Goal: Task Accomplishment & Management: Manage account settings

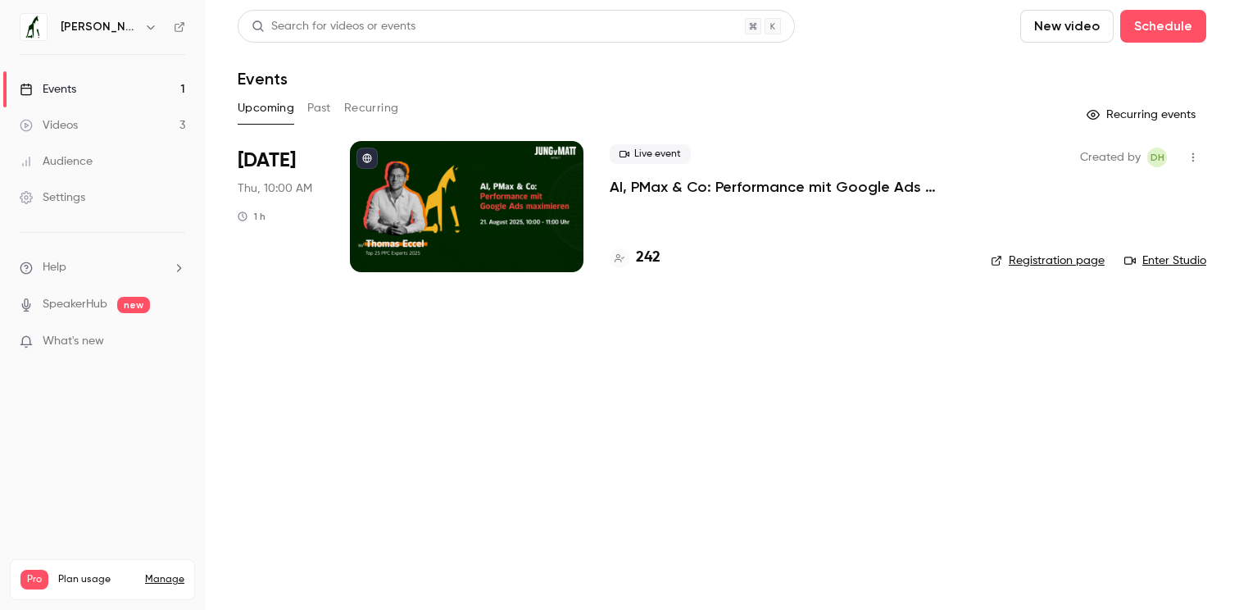
click at [318, 231] on div "[DATE] Thu, 10:00 AM 1 h" at bounding box center [281, 206] width 86 height 131
click at [698, 169] on div "Live event AI, PMax & Co: Performance mit Google Ads maximieren" at bounding box center [787, 170] width 355 height 52
click at [841, 219] on div "Live event AI, PMax & Co: Performance mit Google Ads maximieren 242" at bounding box center [787, 206] width 355 height 131
click at [407, 203] on div at bounding box center [467, 206] width 234 height 131
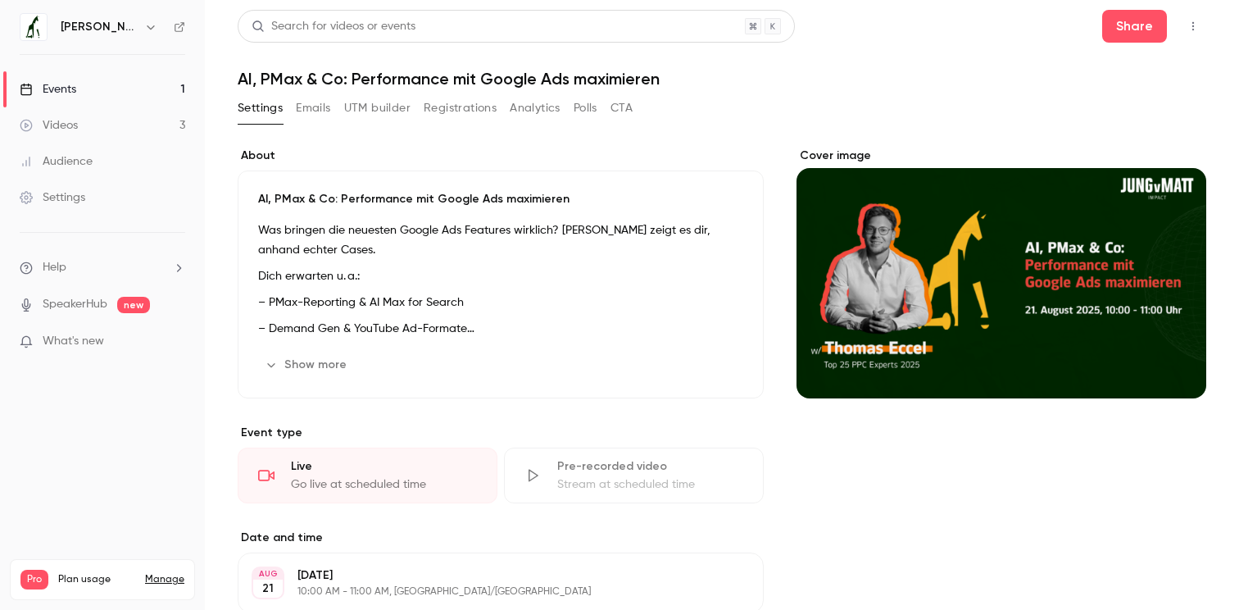
click at [449, 113] on button "Registrations" at bounding box center [460, 108] width 73 height 26
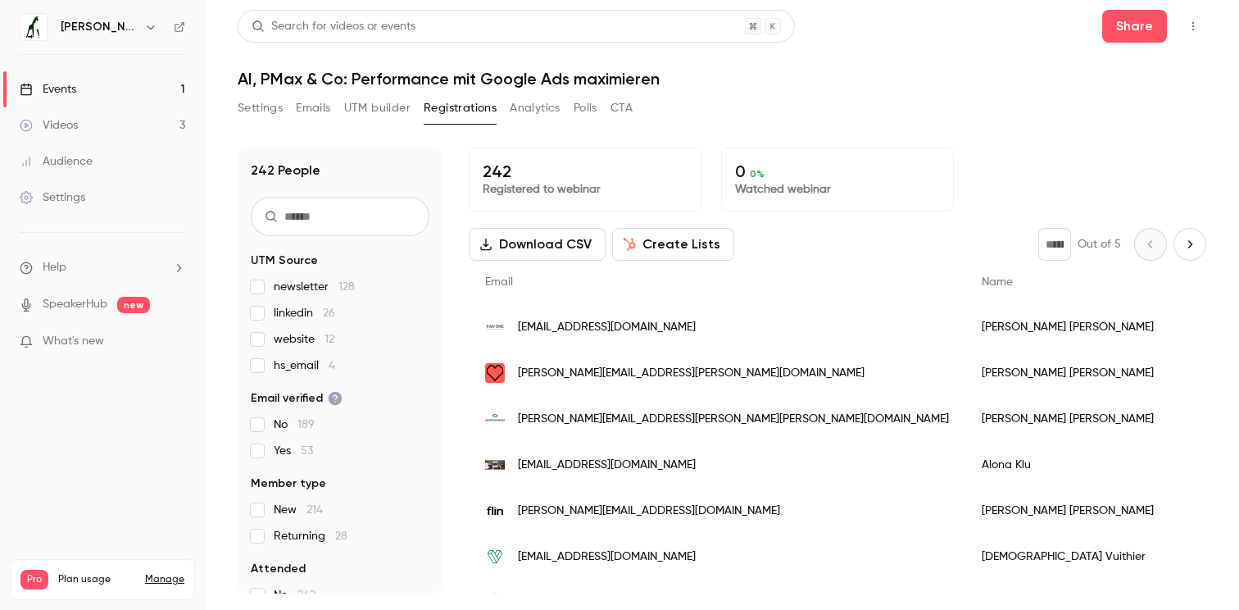
click at [291, 368] on span "hs_email 4" at bounding box center [304, 365] width 61 height 16
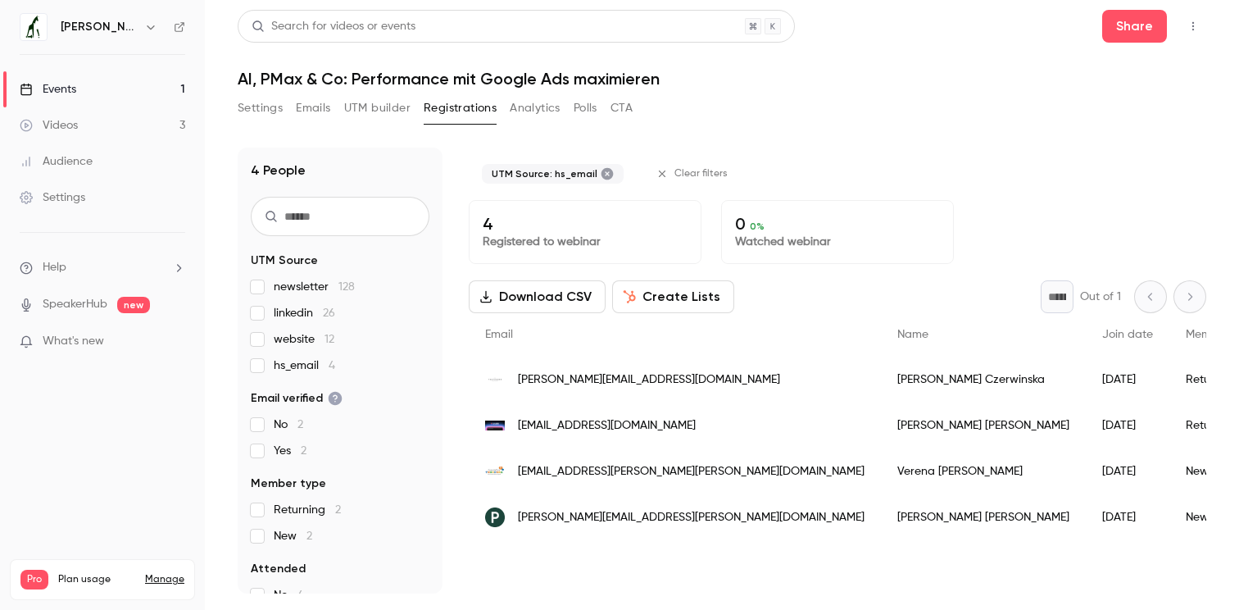
click at [291, 368] on span "hs_email 4" at bounding box center [304, 365] width 61 height 16
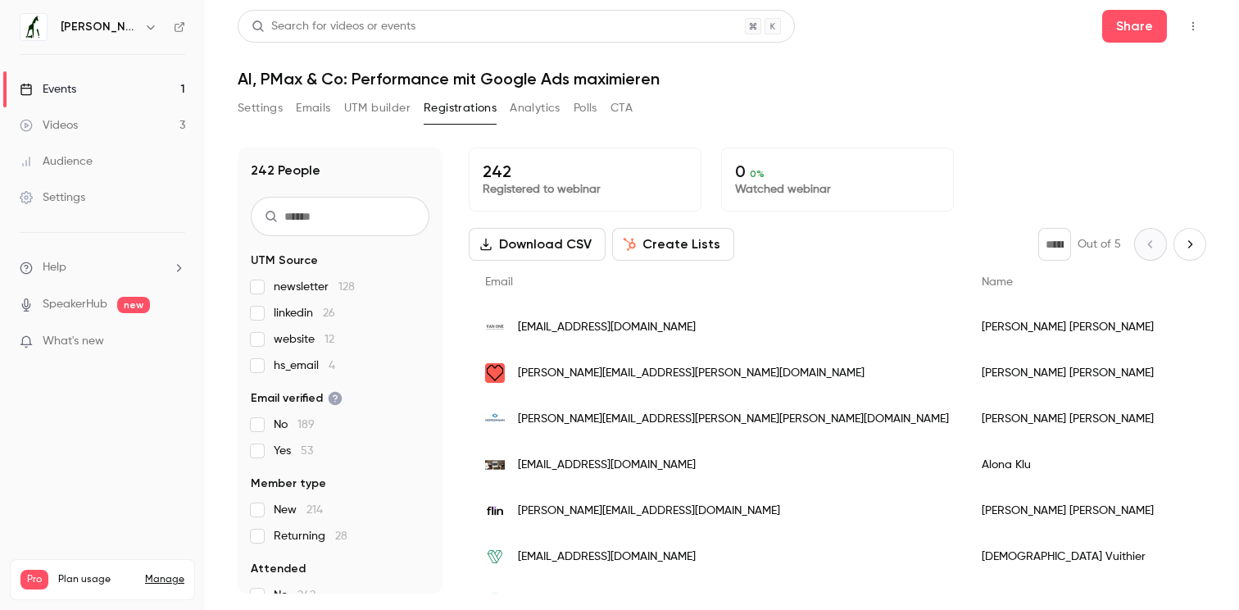
click at [304, 289] on span "newsletter 128" at bounding box center [314, 287] width 81 height 16
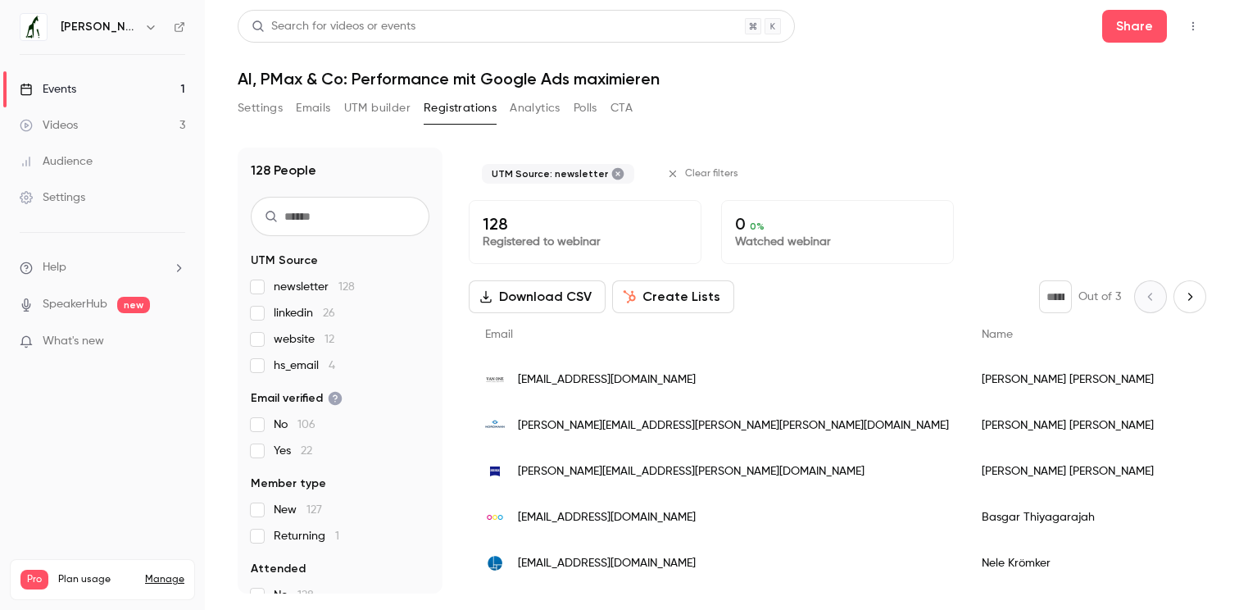
click at [304, 289] on span "newsletter 128" at bounding box center [314, 287] width 81 height 16
